Goal: Book appointment/travel/reservation

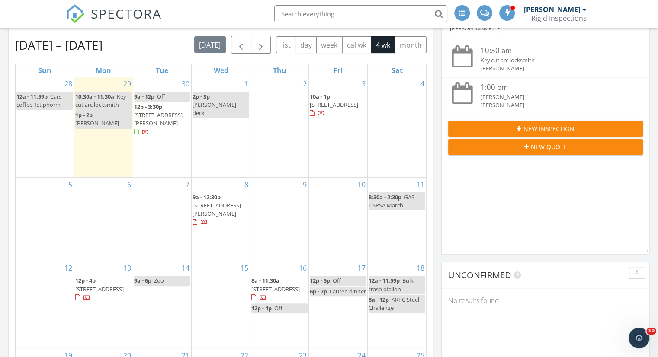
scroll to position [173, 0]
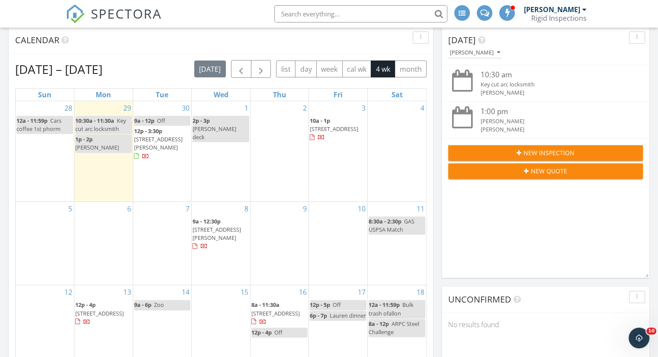
click at [383, 140] on div "4" at bounding box center [397, 151] width 58 height 100
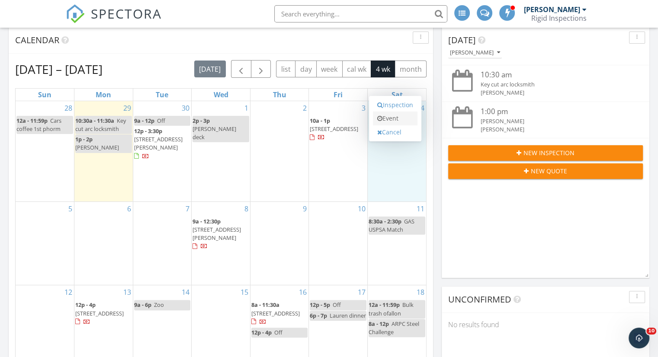
click at [384, 117] on link "Event" at bounding box center [395, 119] width 45 height 14
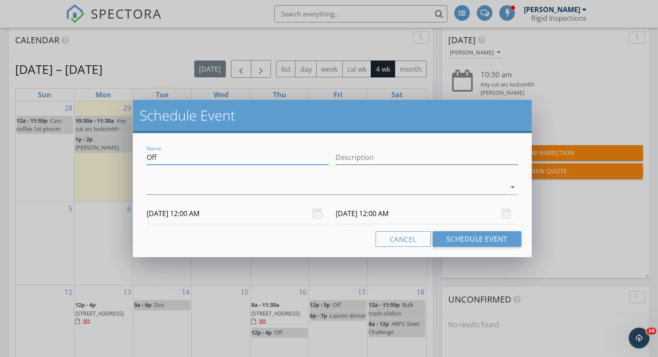
drag, startPoint x: 180, startPoint y: 155, endPoint x: 137, endPoint y: 150, distance: 43.6
click at [137, 150] on div "Name Off Description arrow_drop_down [DATE] 12:00 AM [DATE] 12:00 AM Cancel Sch…" at bounding box center [332, 195] width 399 height 124
type input "[PERSON_NAME] Symphony"
click at [291, 189] on div at bounding box center [326, 187] width 359 height 14
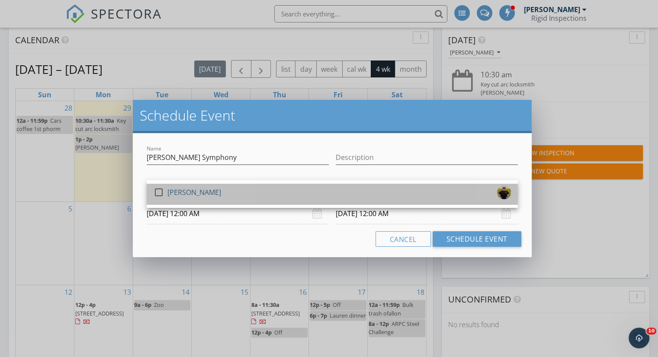
click at [187, 194] on div "[PERSON_NAME]" at bounding box center [194, 193] width 54 height 14
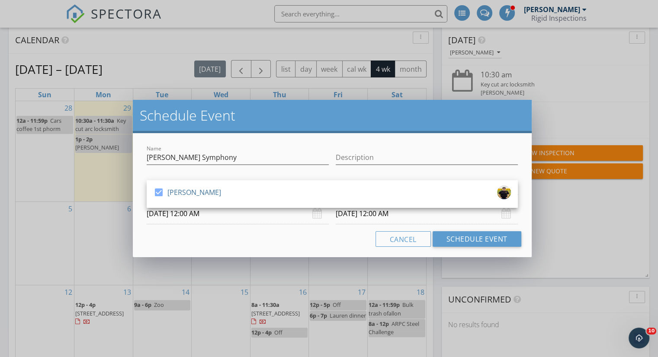
click at [182, 217] on input "[DATE] 12:00 AM" at bounding box center [238, 213] width 182 height 21
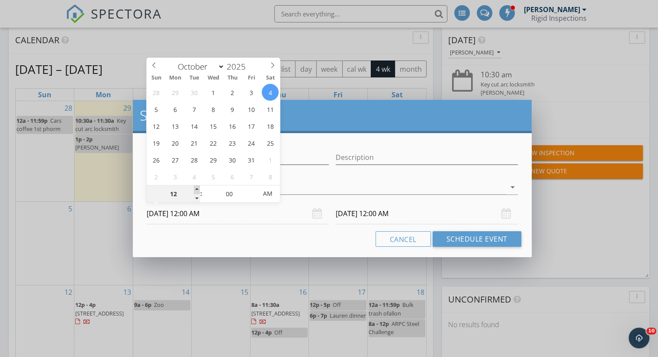
type input "01"
type input "[DATE] 1:00 AM"
click at [196, 190] on span at bounding box center [197, 190] width 6 height 9
type input "02"
type input "[DATE] 2:00 AM"
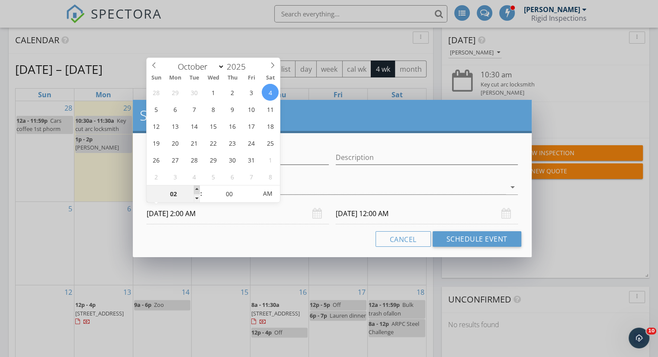
click at [196, 190] on span at bounding box center [197, 190] width 6 height 9
type input "03"
type input "[DATE] 3:00 AM"
click at [196, 190] on span at bounding box center [197, 190] width 6 height 9
type input "04"
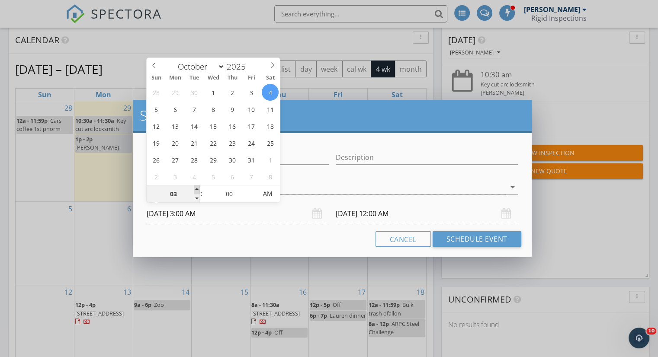
type input "[DATE] 4:00 AM"
click at [196, 189] on span at bounding box center [197, 190] width 6 height 9
type input "05"
type input "[DATE] 5:00 AM"
click at [196, 189] on span at bounding box center [197, 190] width 6 height 9
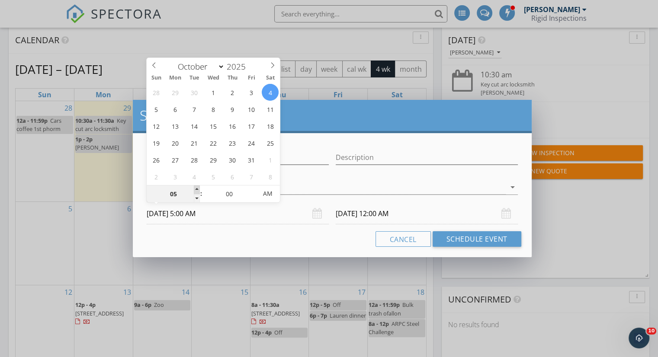
type input "06"
type input "[DATE] 6:00 AM"
click at [196, 189] on span at bounding box center [197, 190] width 6 height 9
type input "[DATE] 6:00 AM"
type input "07"
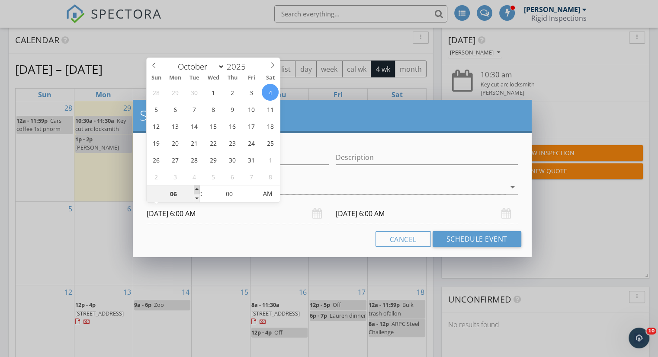
type input "[DATE] 7:00 AM"
click at [196, 189] on span at bounding box center [197, 190] width 6 height 9
type input "08"
type input "[DATE] 8:00 AM"
click at [196, 189] on span at bounding box center [197, 190] width 6 height 9
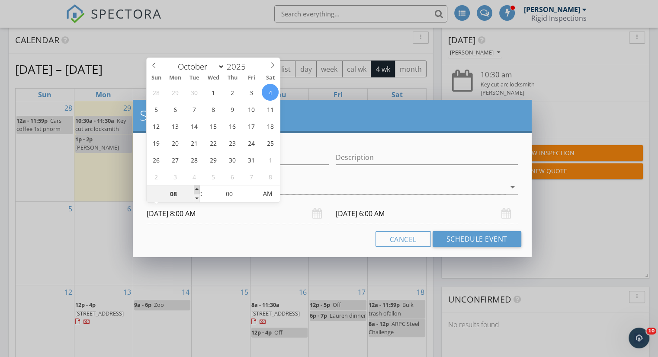
type input "09"
type input "[DATE] 9:00 AM"
click at [196, 189] on span at bounding box center [197, 190] width 6 height 9
type input "10"
type input "[DATE] 10:00 AM"
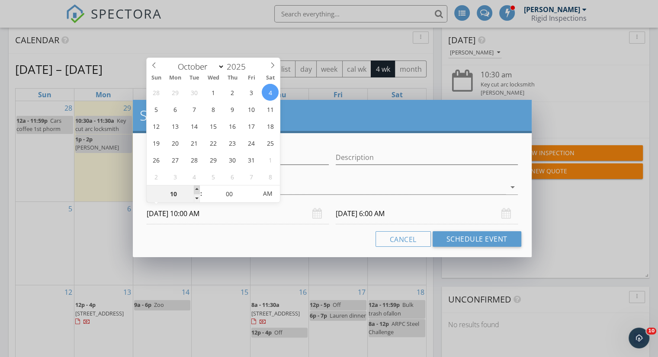
click at [196, 189] on span at bounding box center [197, 190] width 6 height 9
type input "11"
type input "[DATE] 11:00 AM"
click at [196, 189] on span at bounding box center [197, 190] width 6 height 9
type input "12"
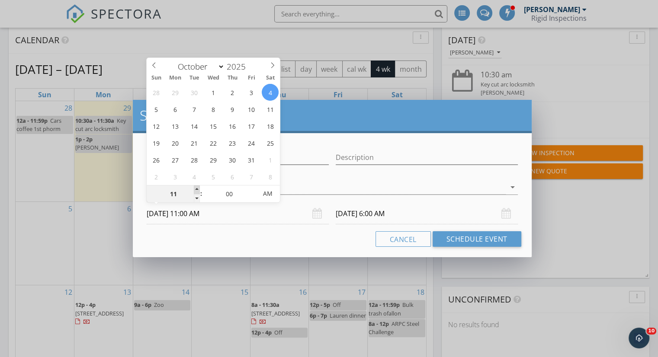
type input "[DATE] 12:00 PM"
click at [196, 189] on span at bounding box center [197, 190] width 6 height 9
type input "01"
type input "[DATE] 1:00 PM"
click at [196, 189] on span at bounding box center [197, 190] width 6 height 9
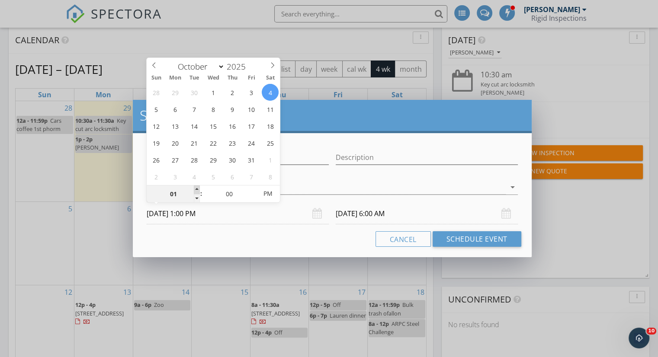
type input "02"
type input "[DATE] 2:00 PM"
click at [196, 189] on span at bounding box center [197, 190] width 6 height 9
type input "03"
type input "[DATE] 3:00 PM"
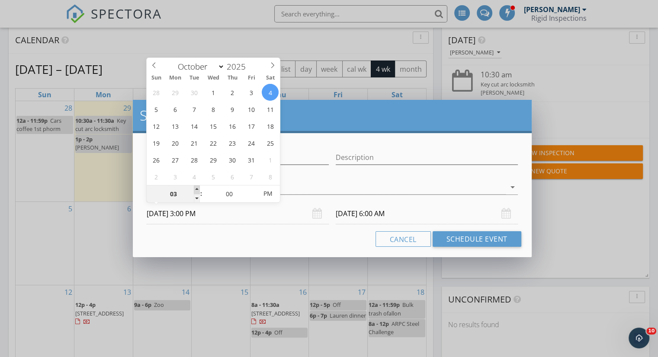
click at [196, 189] on span at bounding box center [197, 190] width 6 height 9
type input "04"
type input "[DATE] 4:00 PM"
click at [196, 189] on span at bounding box center [197, 190] width 6 height 9
type input "05"
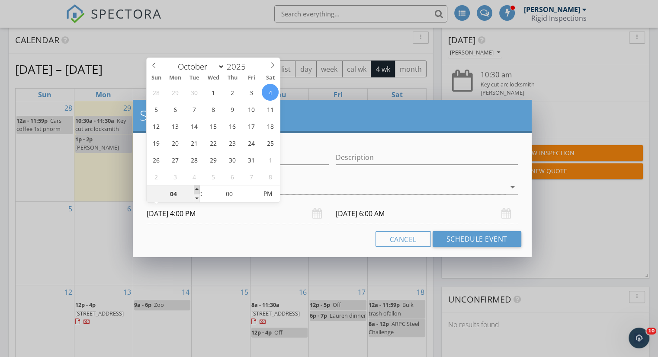
type input "[DATE] 5:00 PM"
click at [196, 189] on span at bounding box center [197, 190] width 6 height 9
type input "06"
type input "[DATE] 6:00 PM"
click at [196, 189] on span at bounding box center [197, 190] width 6 height 9
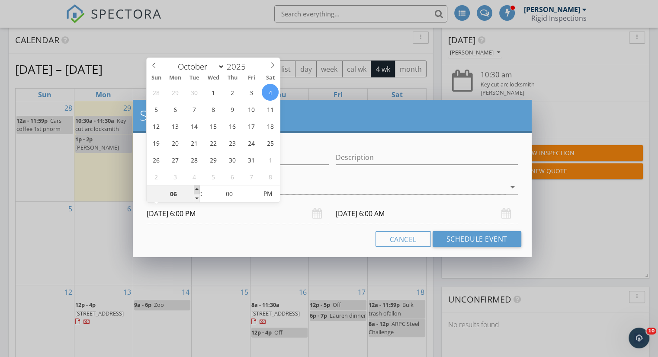
type input "07"
type input "[DATE] 7:00 PM"
click at [196, 189] on span at bounding box center [197, 190] width 6 height 9
type input "[DATE] 7:00 PM"
click at [394, 215] on input "[DATE] 7:00 PM" at bounding box center [427, 213] width 182 height 21
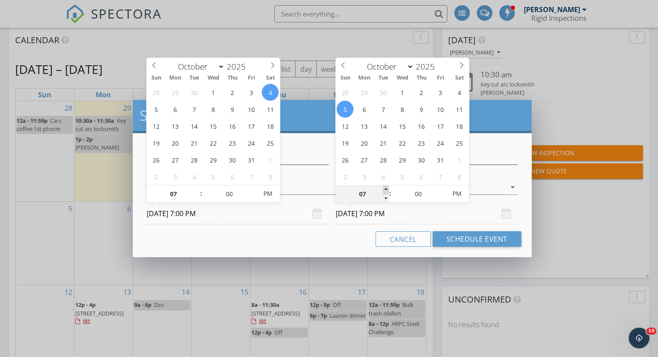
type input "08"
type input "[DATE] 8:00 PM"
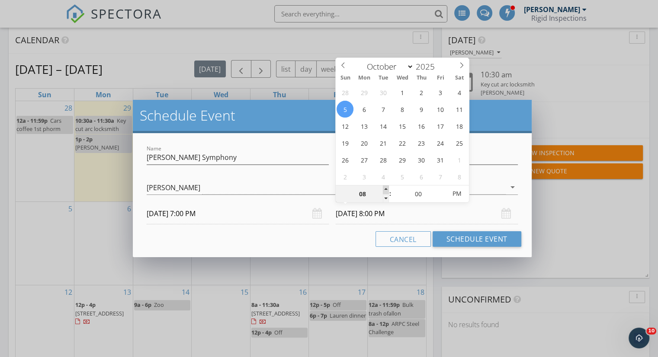
click at [388, 187] on span at bounding box center [386, 190] width 6 height 9
type input "09"
type input "[DATE] 9:00 PM"
click at [388, 187] on span at bounding box center [386, 190] width 6 height 9
click at [476, 241] on button "Schedule Event" at bounding box center [476, 239] width 89 height 16
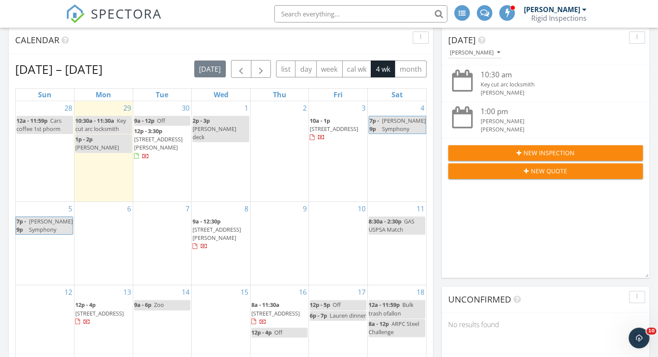
drag, startPoint x: 23, startPoint y: 229, endPoint x: 29, endPoint y: 222, distance: 8.6
click at [27, 222] on span "7p - 9p" at bounding box center [21, 225] width 11 height 17
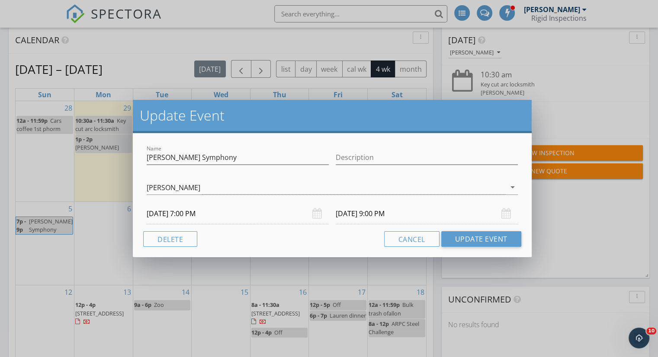
click at [369, 211] on input "[DATE] 9:00 PM" at bounding box center [427, 213] width 182 height 21
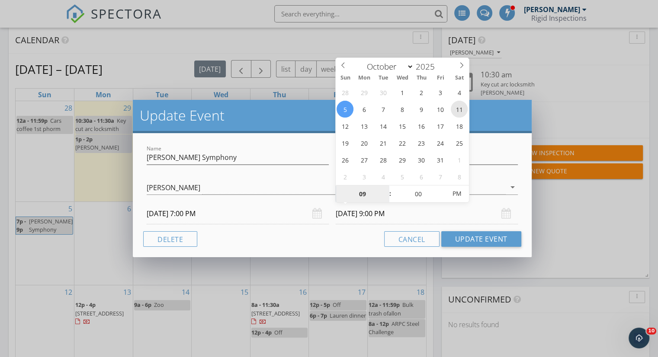
type input "[DATE] 9:00 PM"
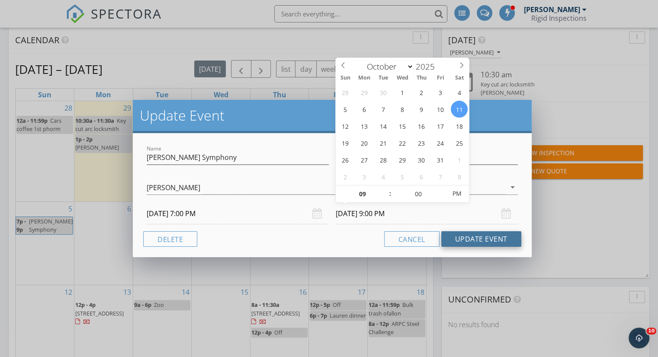
click at [475, 240] on button "Update Event" at bounding box center [481, 239] width 80 height 16
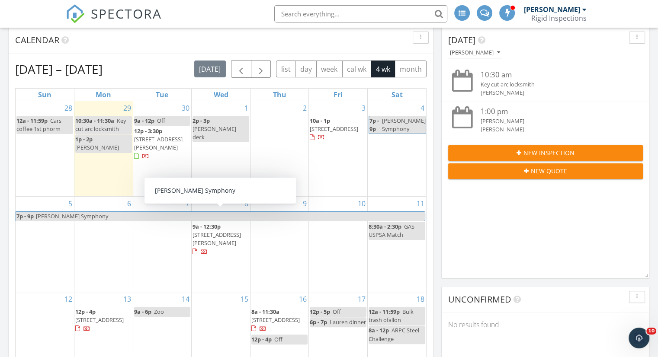
click at [43, 212] on span "[PERSON_NAME] Symphony" at bounding box center [72, 216] width 72 height 8
select select "9"
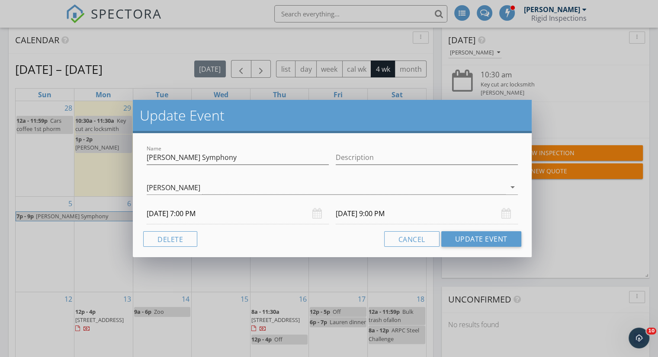
click at [349, 210] on input "[DATE] 9:00 PM" at bounding box center [427, 213] width 182 height 21
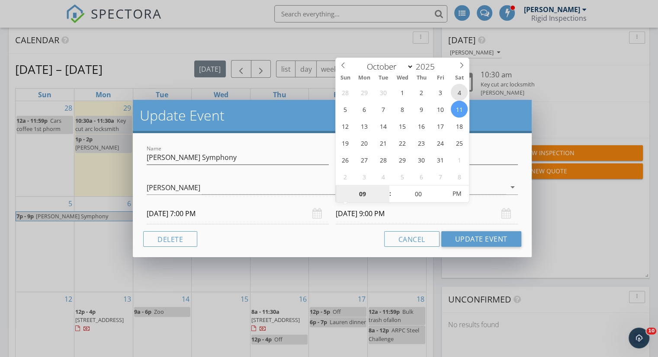
type input "[DATE] 9:00 PM"
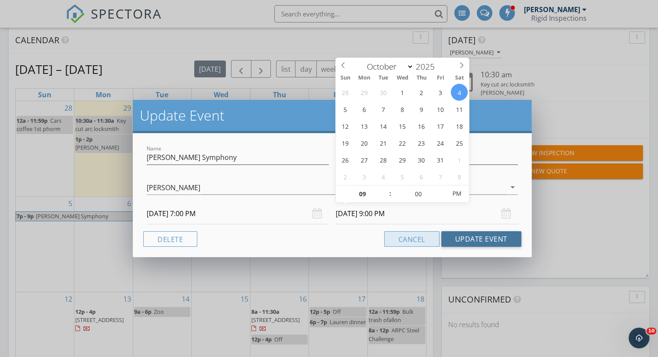
click at [453, 241] on button "Update Event" at bounding box center [481, 239] width 80 height 16
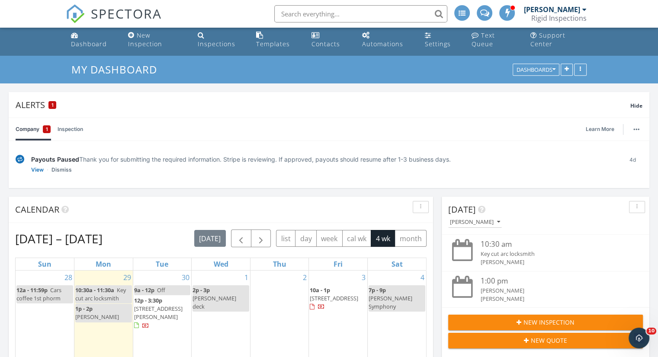
scroll to position [0, 0]
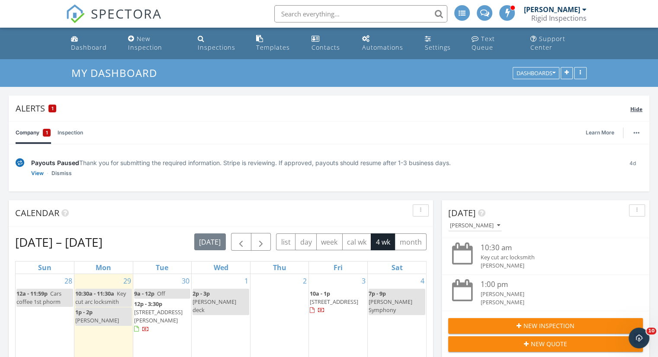
click at [638, 111] on span "Hide" at bounding box center [636, 109] width 12 height 7
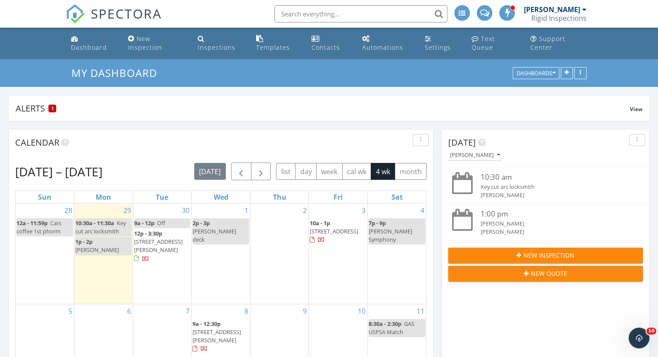
click at [234, 12] on div "SPECTORA [PERSON_NAME] Rigid Inspections Role: Inspector Change Role Dashboard …" at bounding box center [329, 14] width 526 height 28
